Goal: Task Accomplishment & Management: Manage account settings

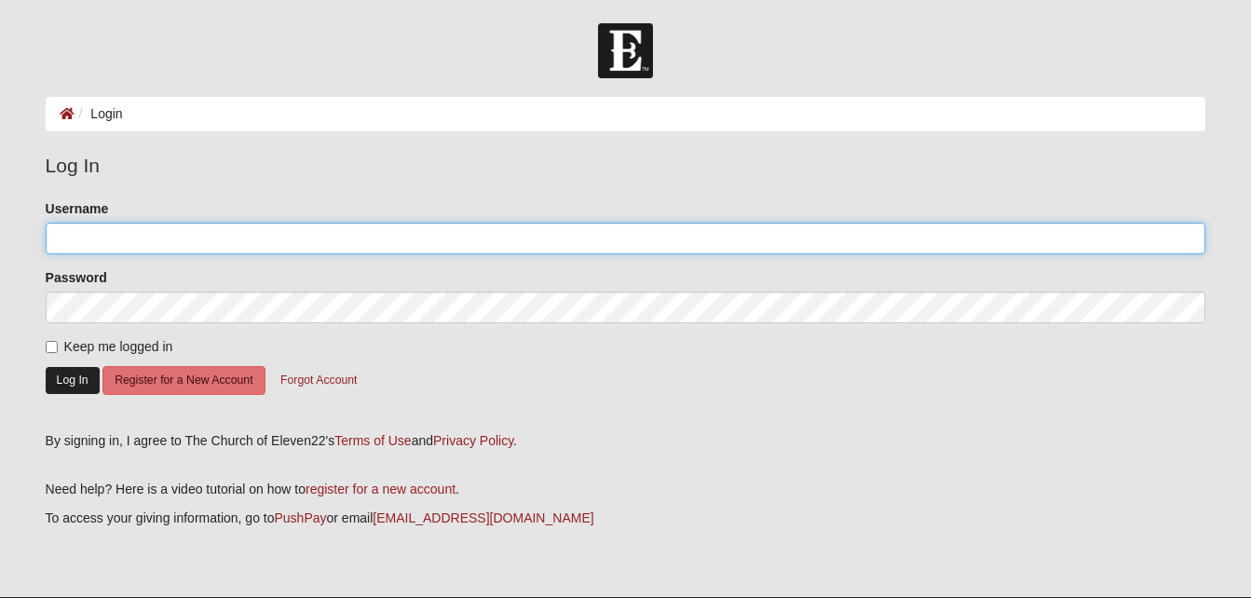
type input "[EMAIL_ADDRESS][DOMAIN_NAME]"
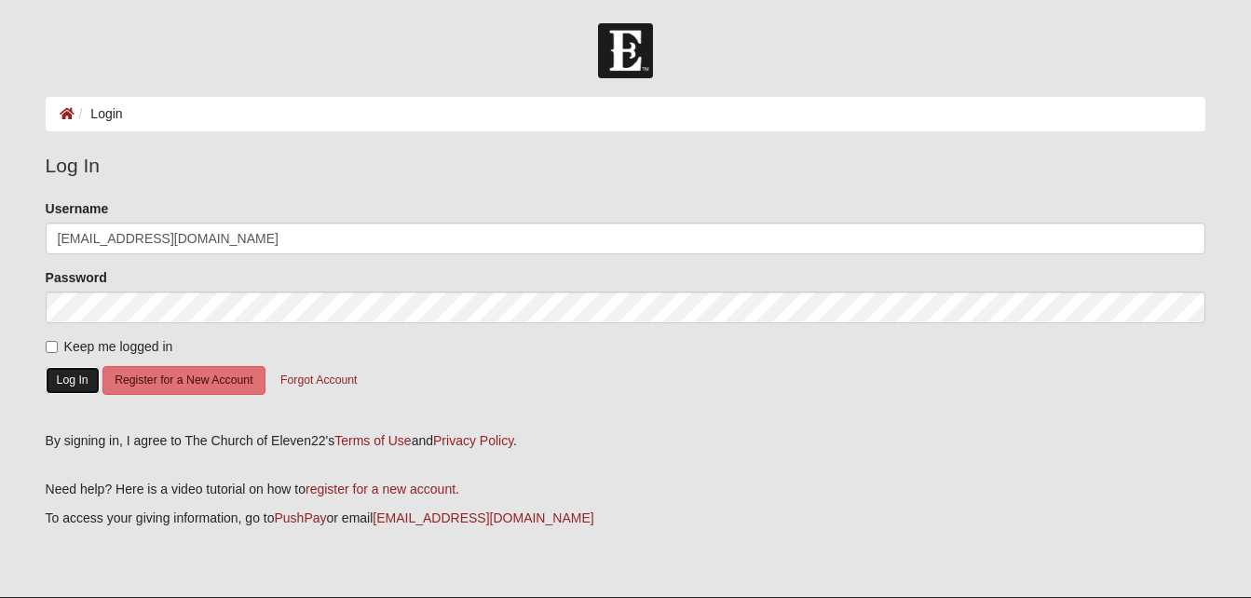
click at [58, 382] on button "Log In" at bounding box center [73, 380] width 54 height 27
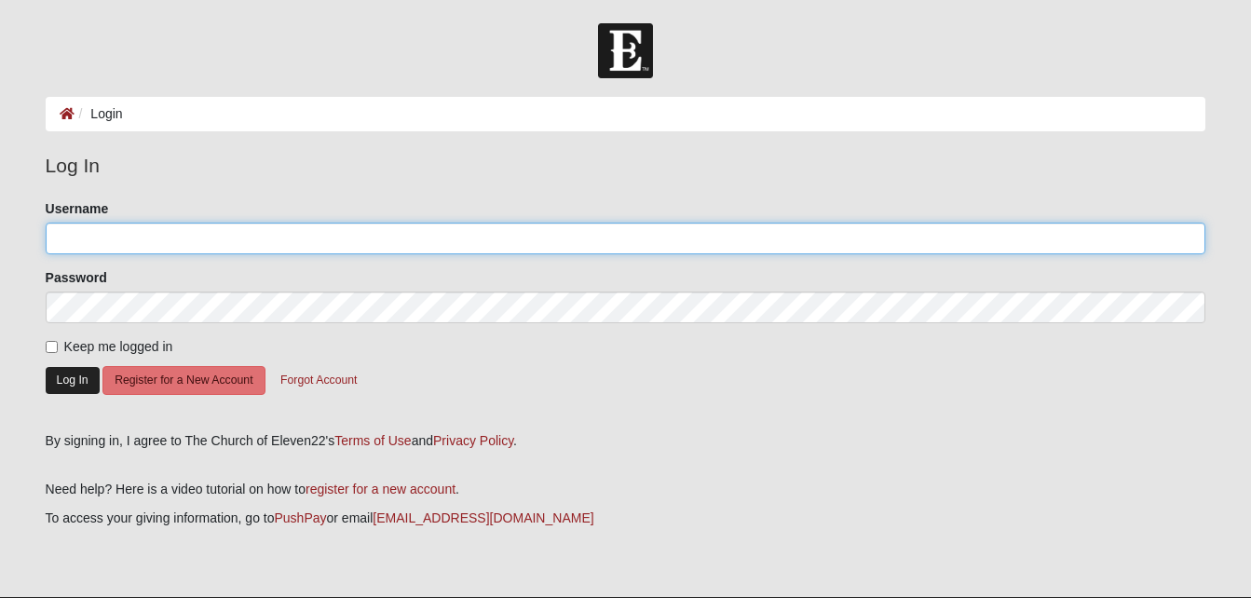
type input "[EMAIL_ADDRESS][DOMAIN_NAME]"
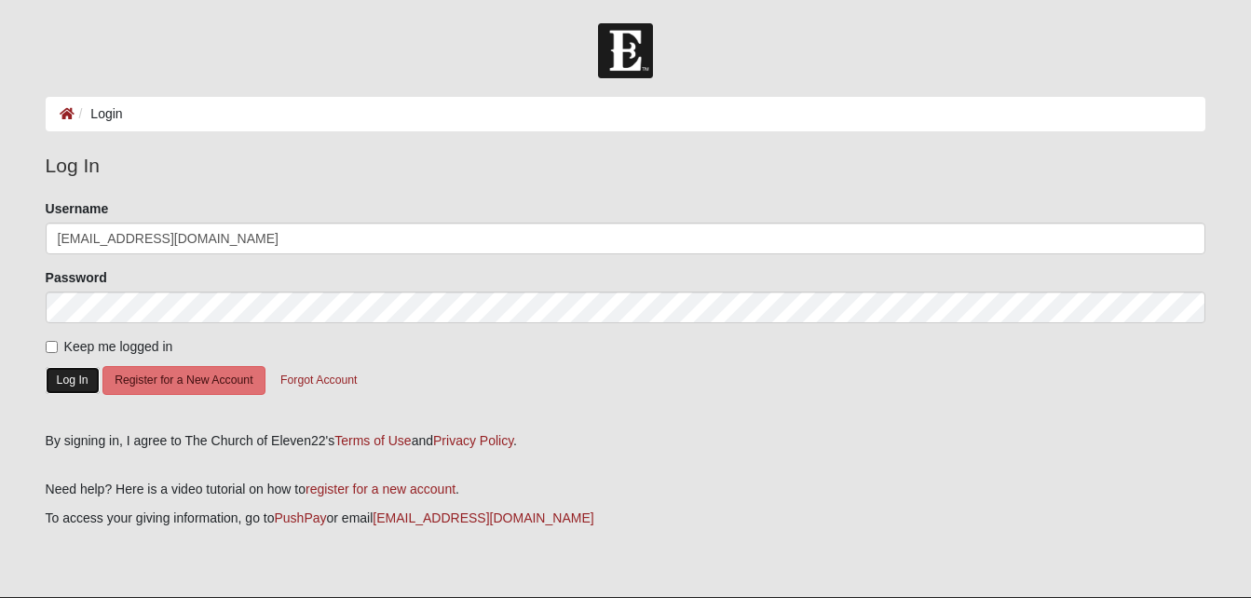
click at [54, 393] on button "Log In" at bounding box center [73, 380] width 54 height 27
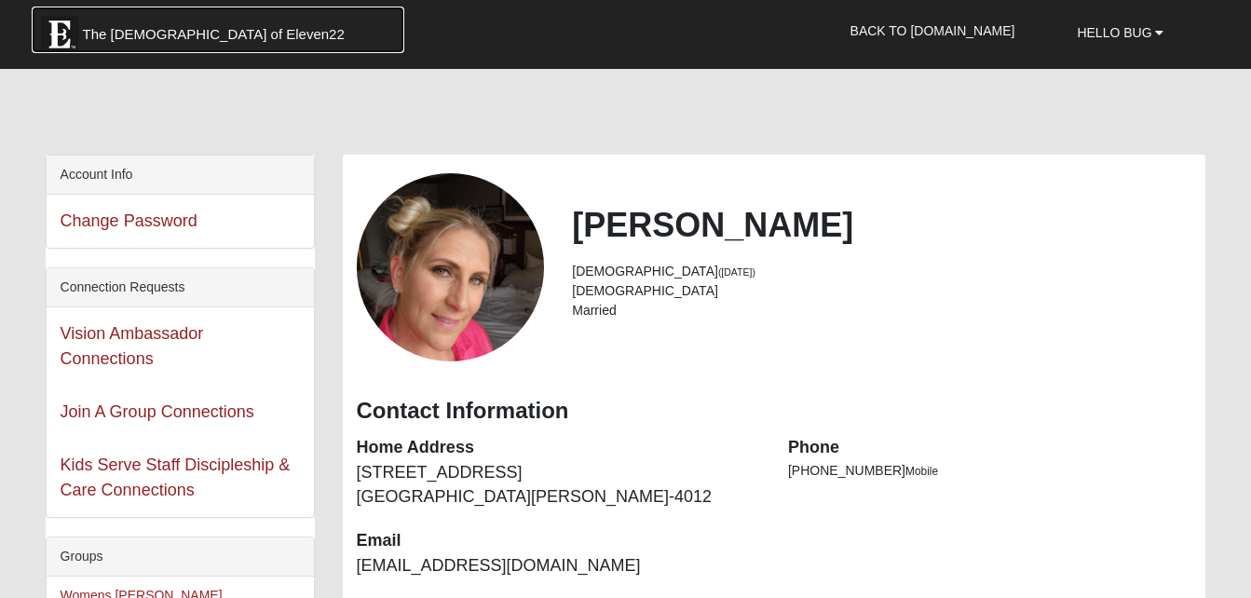
click at [105, 31] on span "The Church of Eleven22" at bounding box center [214, 34] width 262 height 19
